Goal: Information Seeking & Learning: Learn about a topic

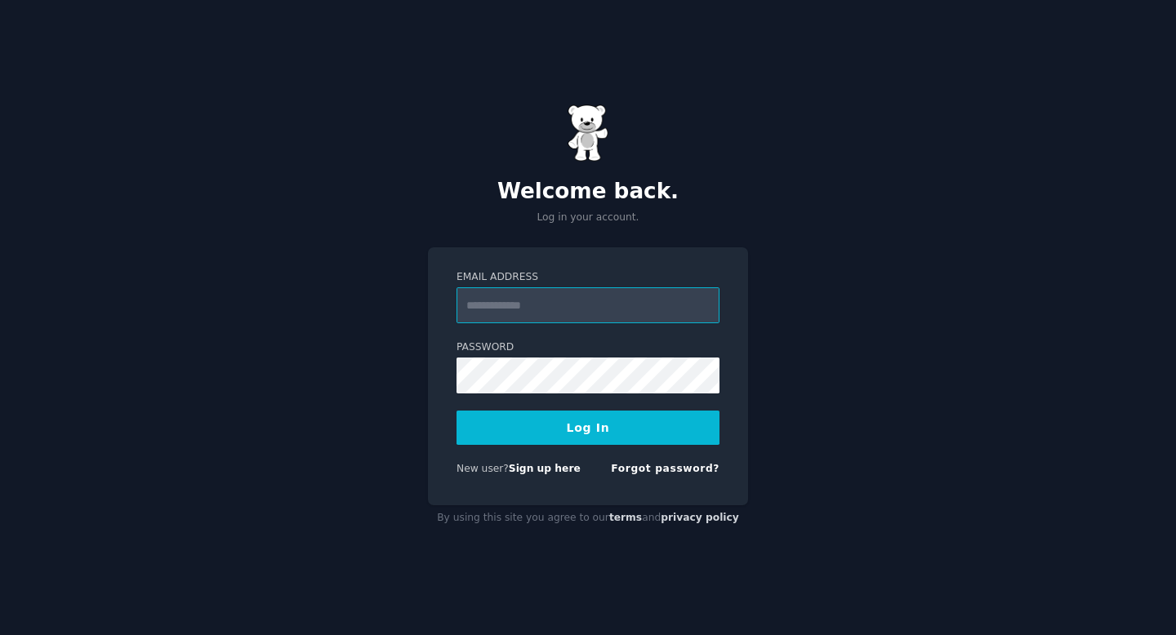
type input "**********"
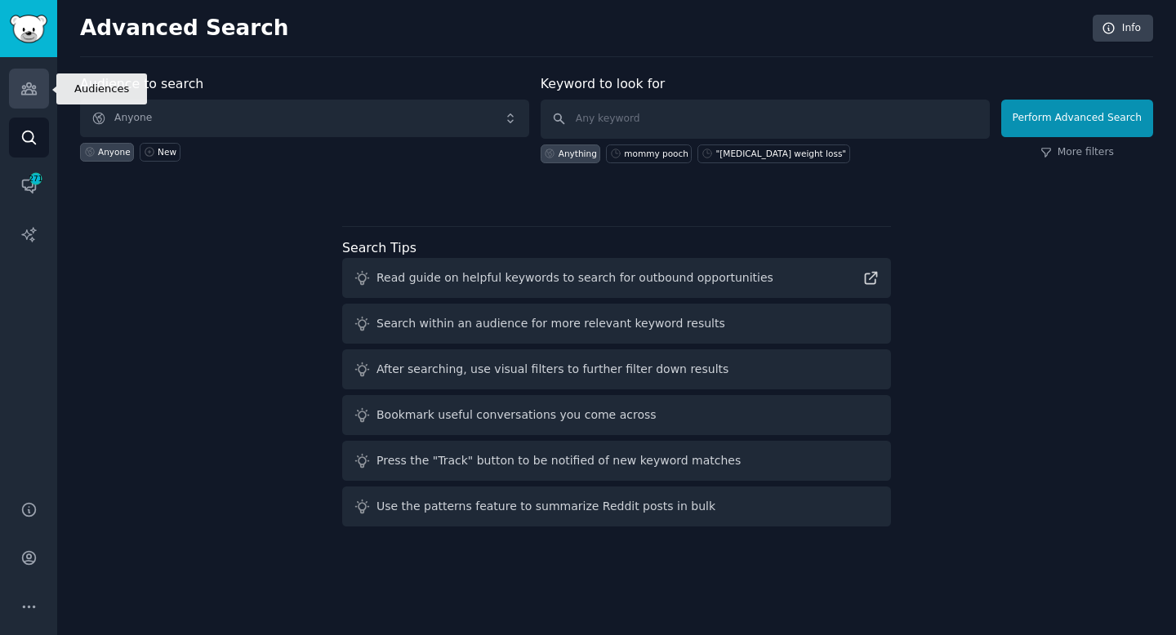
click at [32, 100] on link "Audiences" at bounding box center [29, 89] width 40 height 40
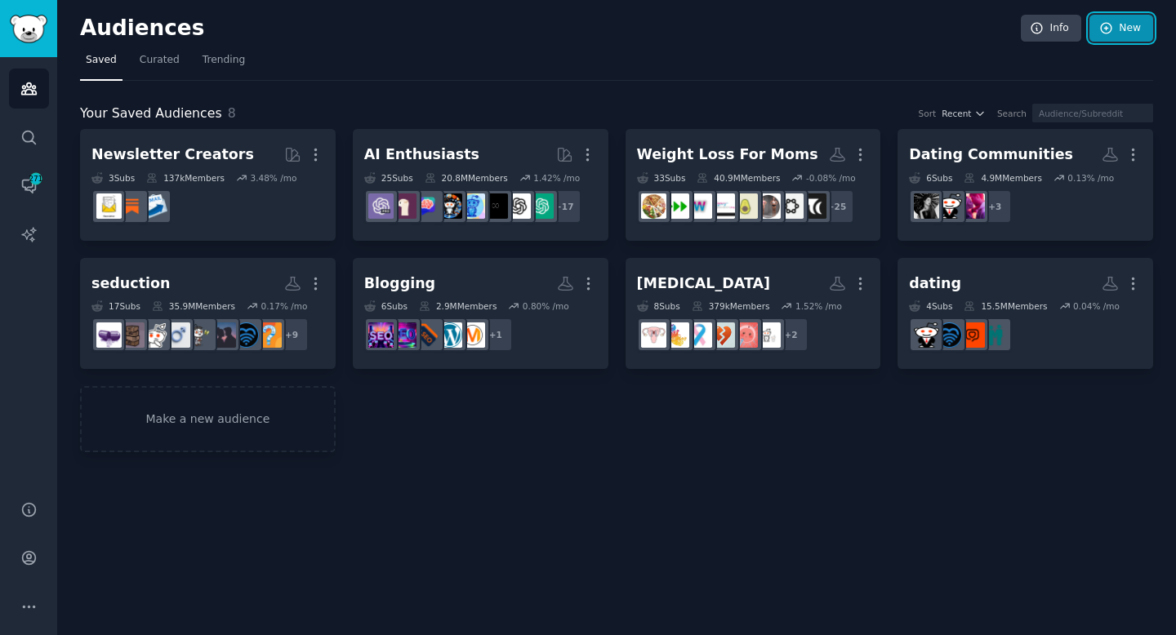
click at [1130, 34] on link "New" at bounding box center [1122, 29] width 64 height 28
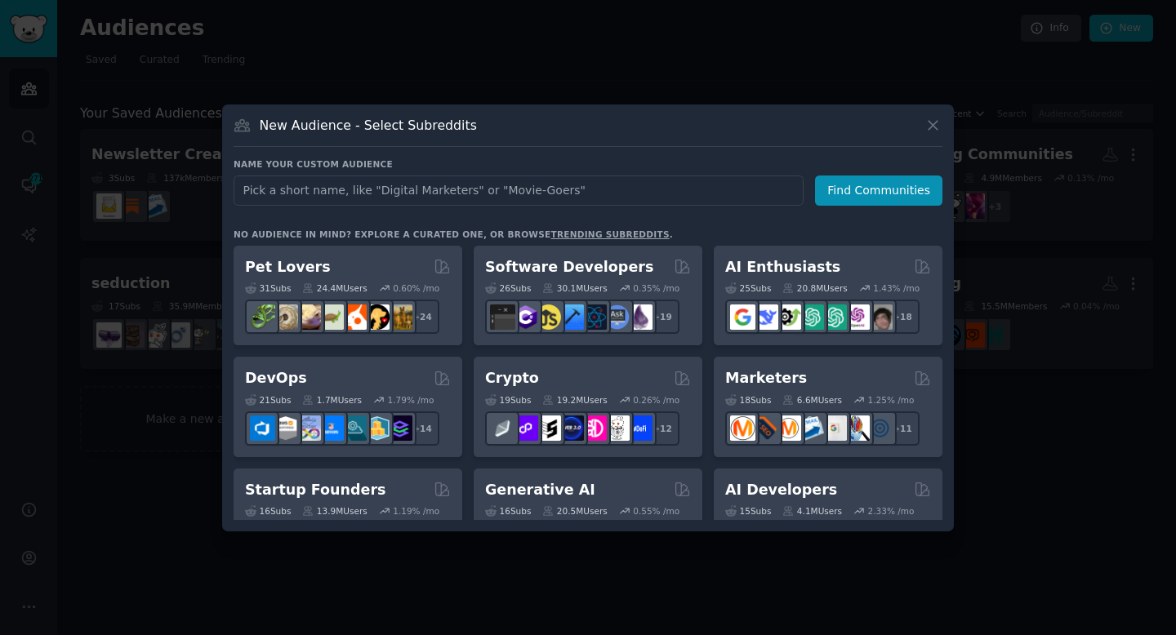
click at [573, 234] on link "trending subreddits" at bounding box center [609, 234] width 118 height 10
